Goal: Information Seeking & Learning: Check status

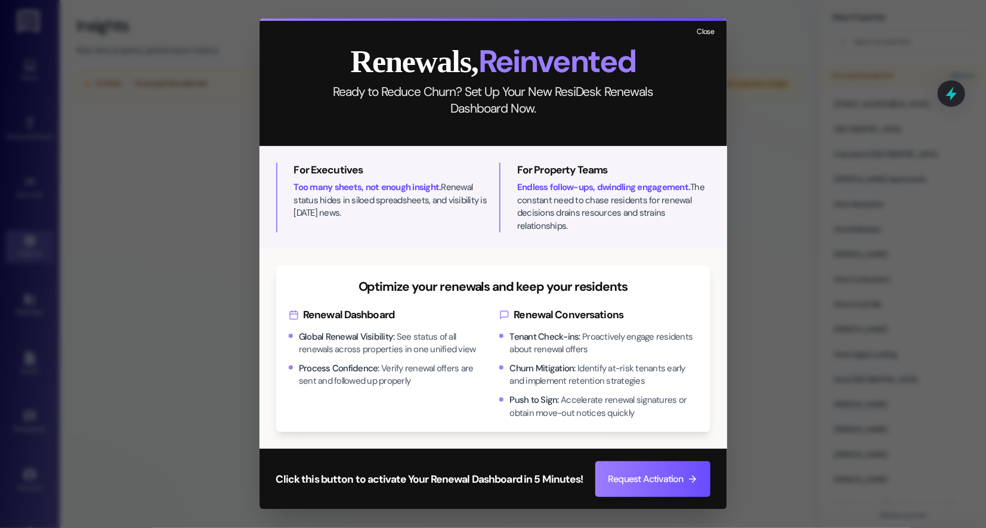
click at [704, 36] on button "Close" at bounding box center [706, 32] width 26 height 15
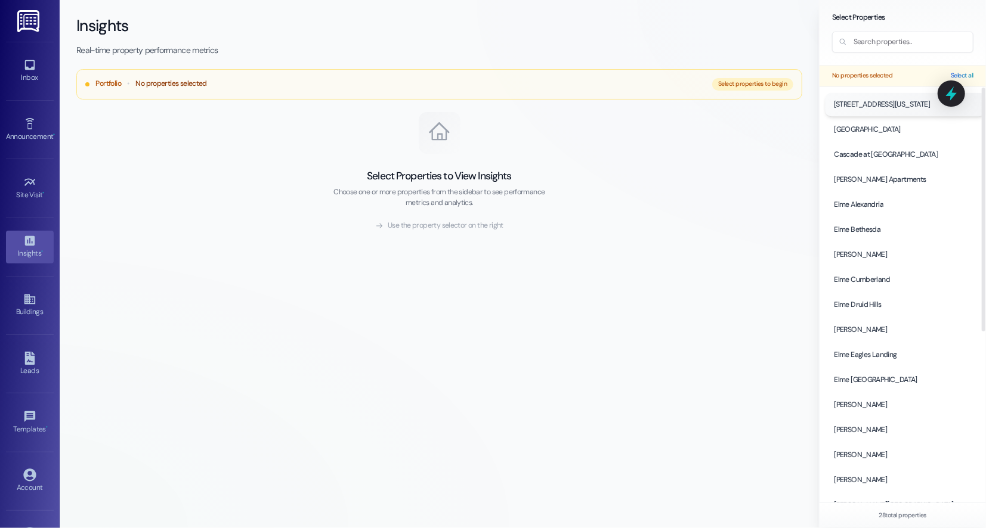
click at [901, 106] on span "[STREET_ADDRESS][US_STATE]" at bounding box center [881, 104] width 97 height 11
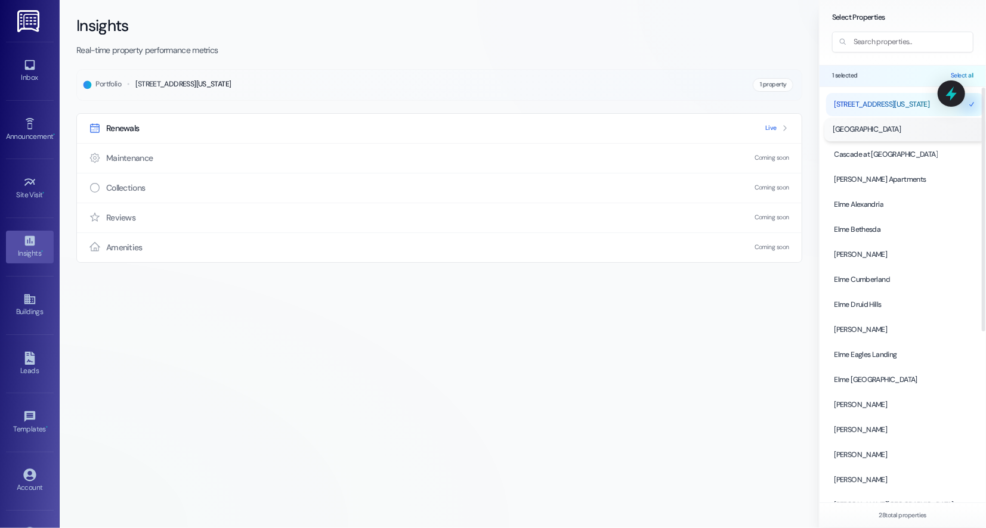
click at [853, 128] on span "[GEOGRAPHIC_DATA]" at bounding box center [867, 129] width 68 height 11
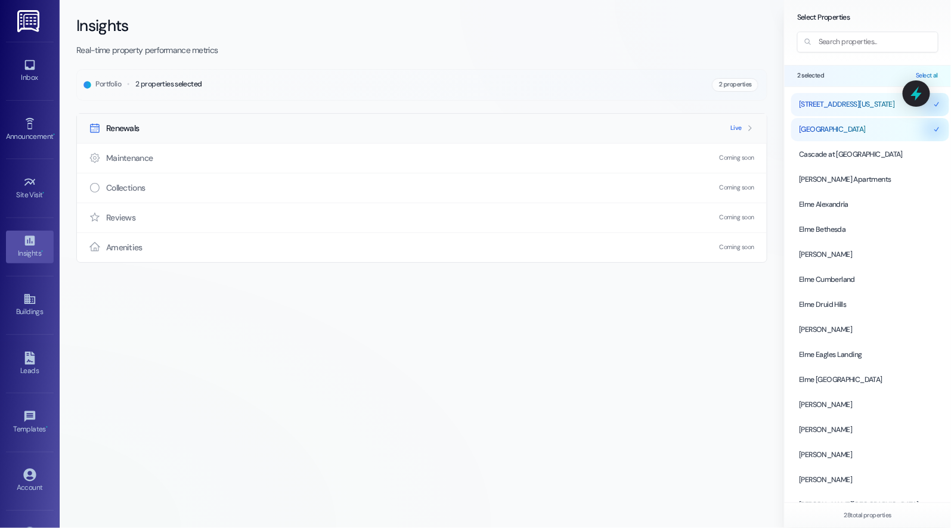
click at [259, 128] on div "Renewals Live" at bounding box center [422, 128] width 690 height 29
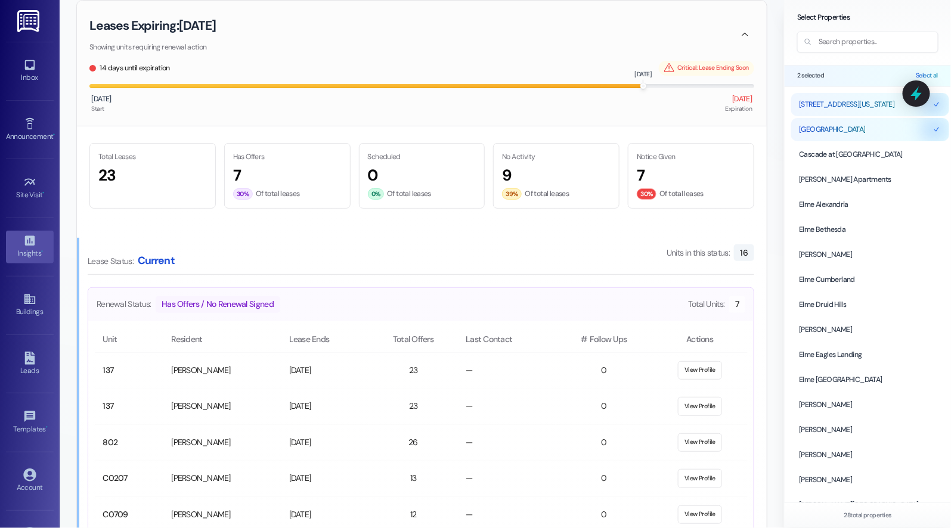
scroll to position [484, 0]
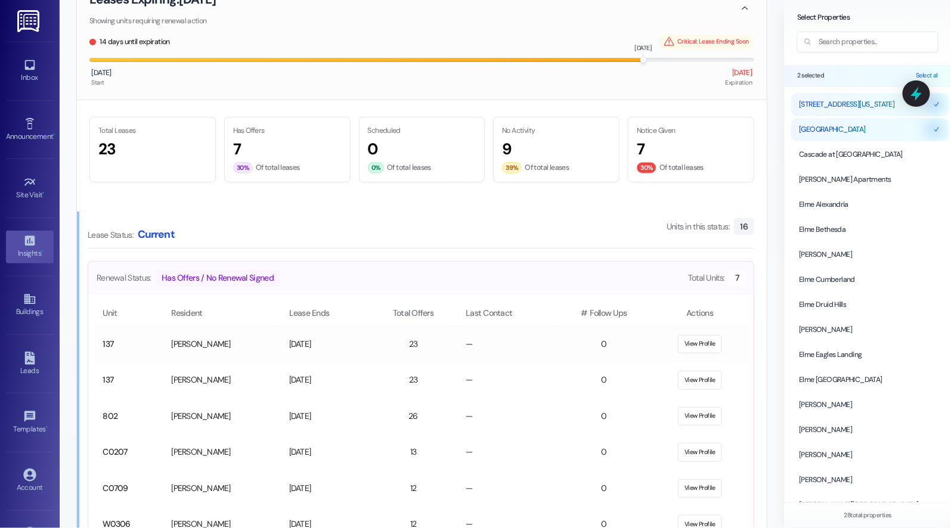
click at [246, 342] on td "Barbara Looney" at bounding box center [221, 344] width 117 height 36
click at [691, 343] on button "View Profile" at bounding box center [700, 344] width 45 height 19
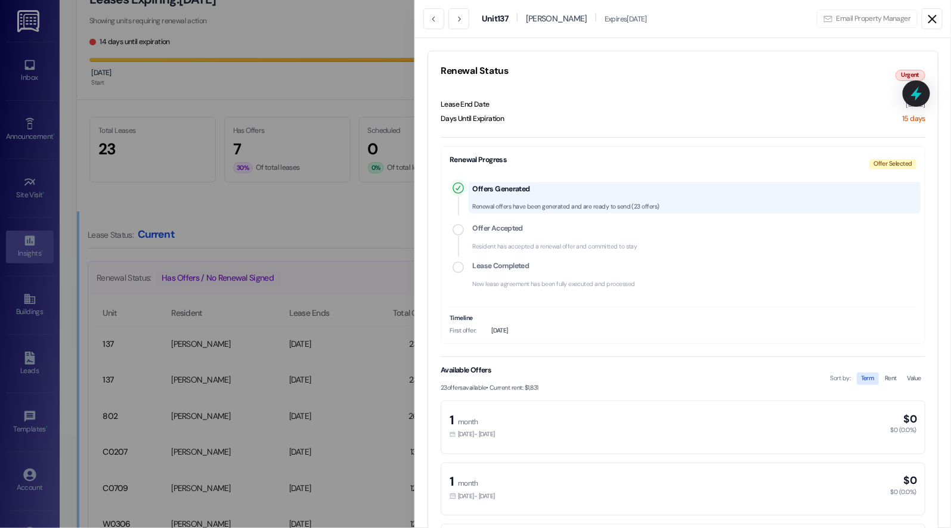
click at [923, 18] on button at bounding box center [932, 18] width 21 height 21
